Goal: Browse casually: Explore the website without a specific task or goal

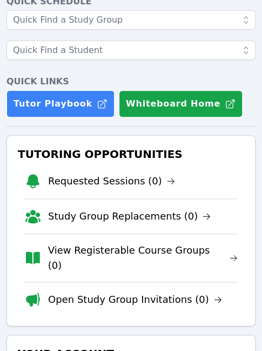
scroll to position [65, 0]
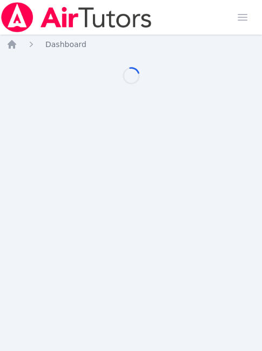
click at [203, 170] on div "Home Sessions Study Groups Students Messages Open user menu Lisa Batuski Open m…" at bounding box center [131, 175] width 262 height 351
